Goal: Check status

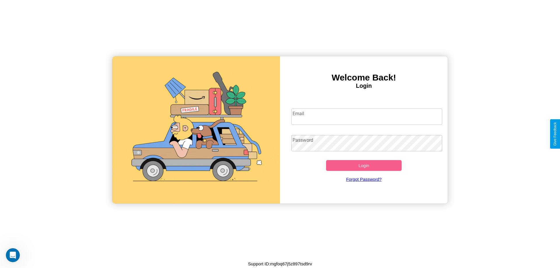
click at [367, 116] on input "Email" at bounding box center [367, 117] width 151 height 16
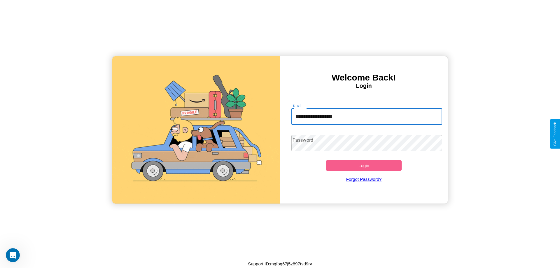
type input "**********"
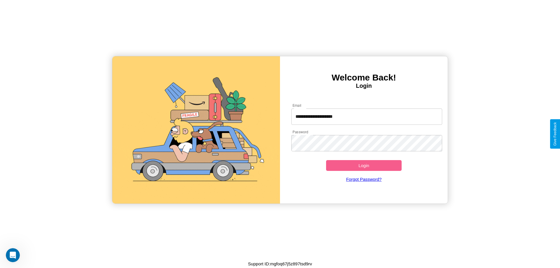
click at [364, 165] on button "Login" at bounding box center [364, 165] width 76 height 11
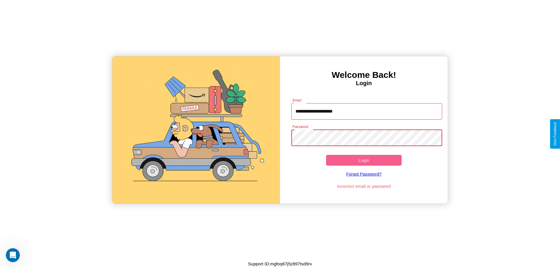
click at [364, 160] on button "Login" at bounding box center [364, 160] width 76 height 11
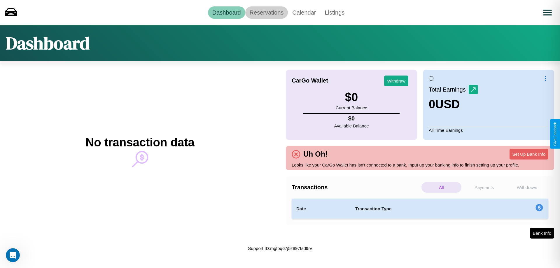
click at [266, 12] on link "Reservations" at bounding box center [266, 12] width 43 height 12
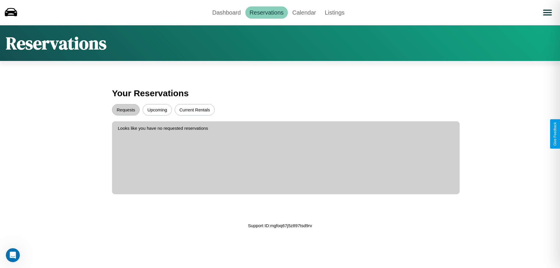
click at [157, 110] on button "Upcoming" at bounding box center [157, 109] width 29 height 11
click at [126, 110] on button "Requests" at bounding box center [126, 109] width 28 height 11
click at [226, 12] on link "Dashboard" at bounding box center [226, 12] width 37 height 12
